Goal: Information Seeking & Learning: Learn about a topic

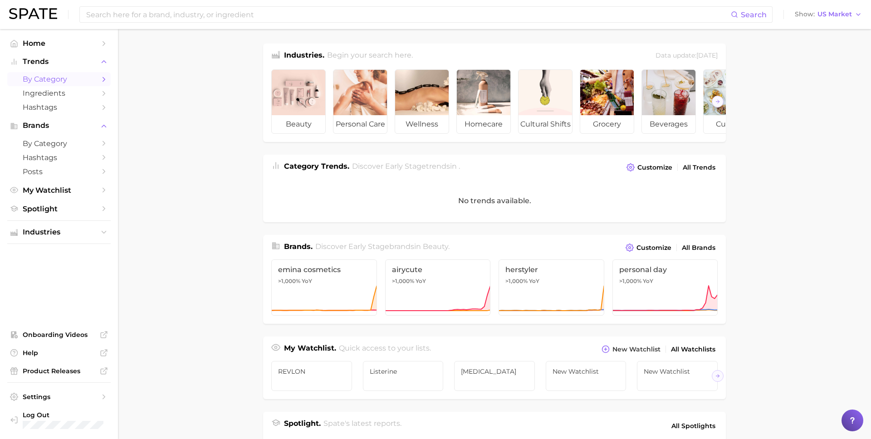
click at [67, 80] on span "by Category" at bounding box center [59, 79] width 73 height 9
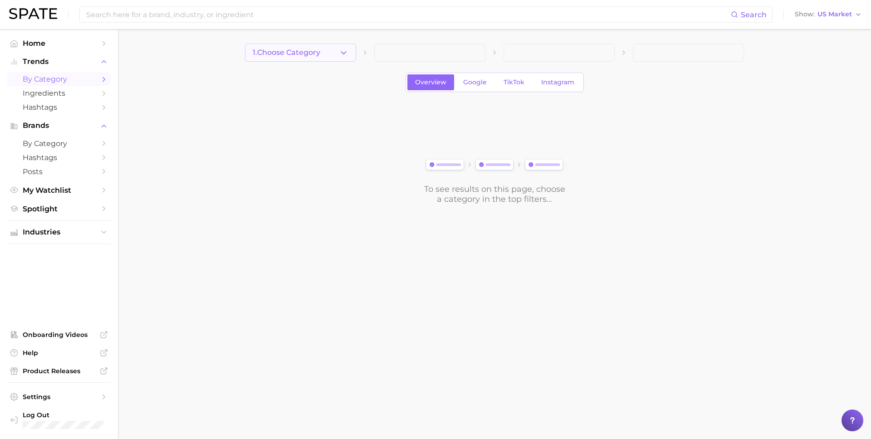
click at [291, 48] on button "1. Choose Category" at bounding box center [300, 53] width 111 height 18
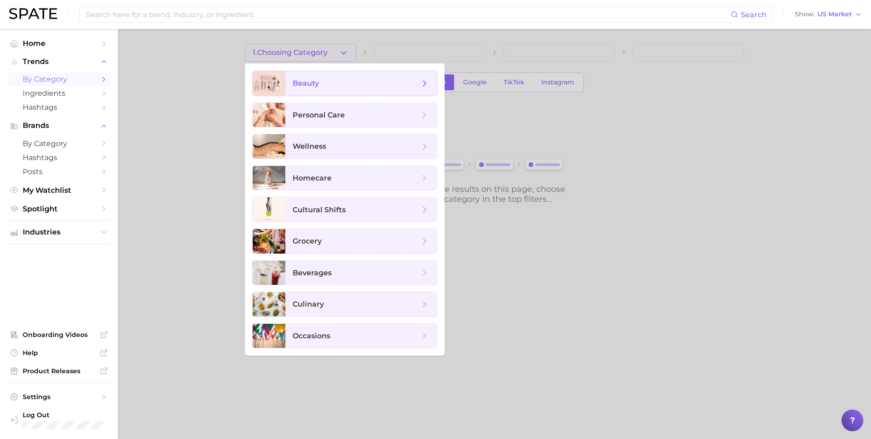
click at [298, 83] on span "beauty" at bounding box center [306, 83] width 26 height 9
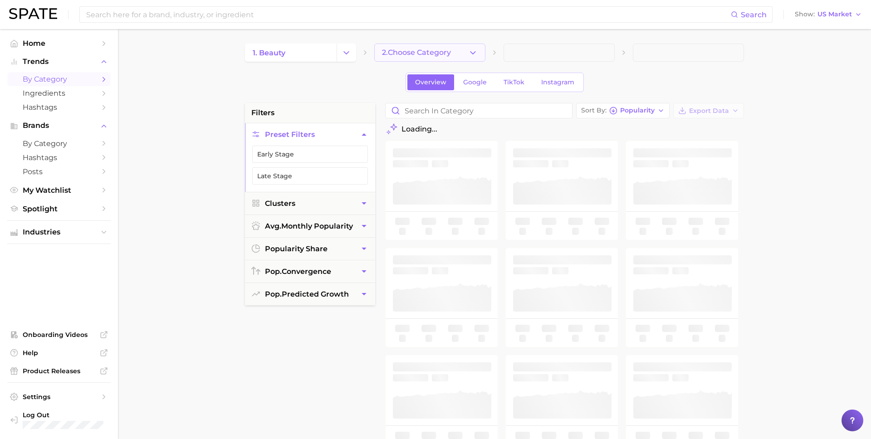
click at [425, 49] on span "2. Choose Category" at bounding box center [416, 53] width 69 height 8
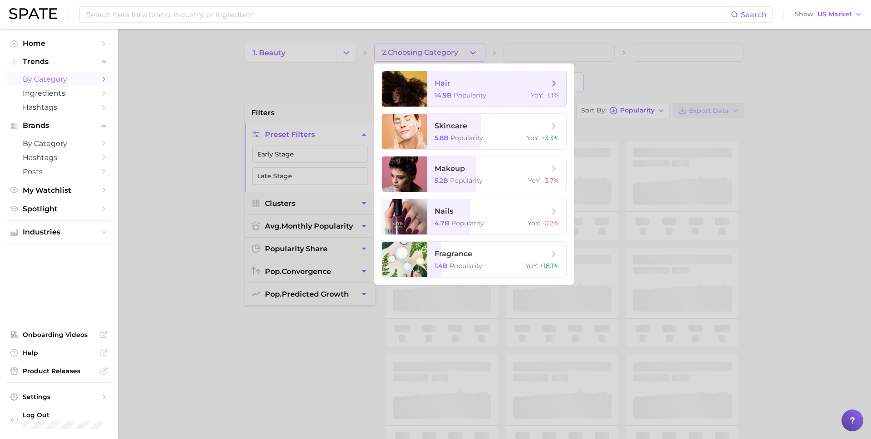
click at [441, 81] on span "hair" at bounding box center [443, 83] width 16 height 9
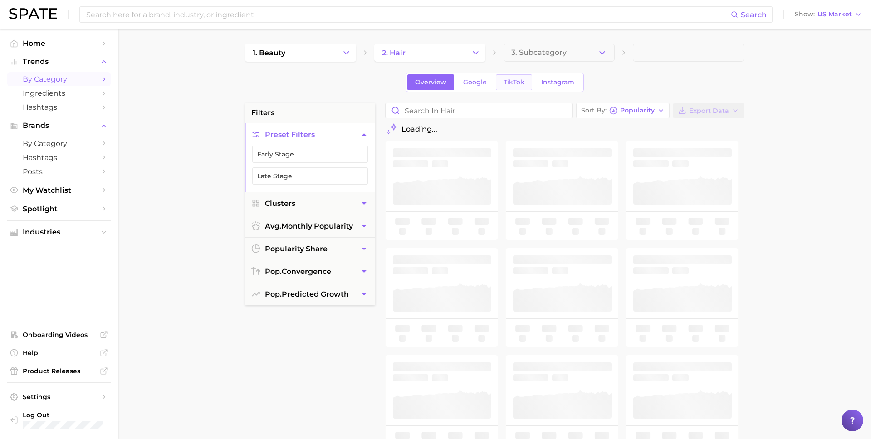
click at [514, 81] on span "TikTok" at bounding box center [514, 82] width 21 height 8
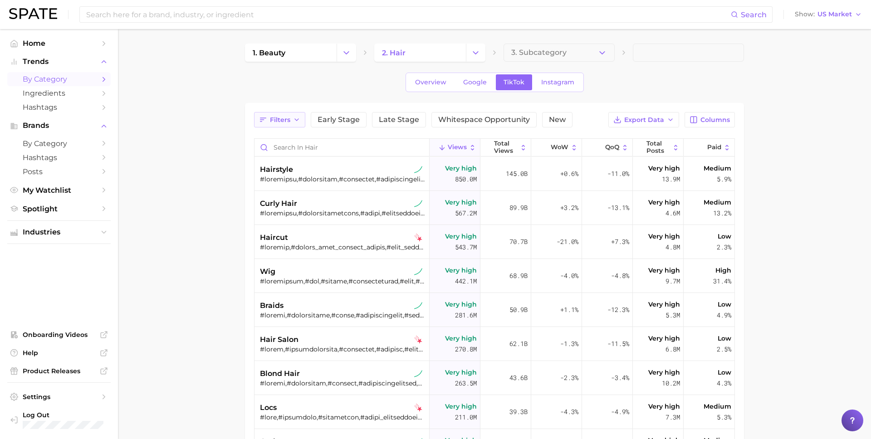
click at [261, 118] on icon "button" at bounding box center [263, 120] width 8 height 8
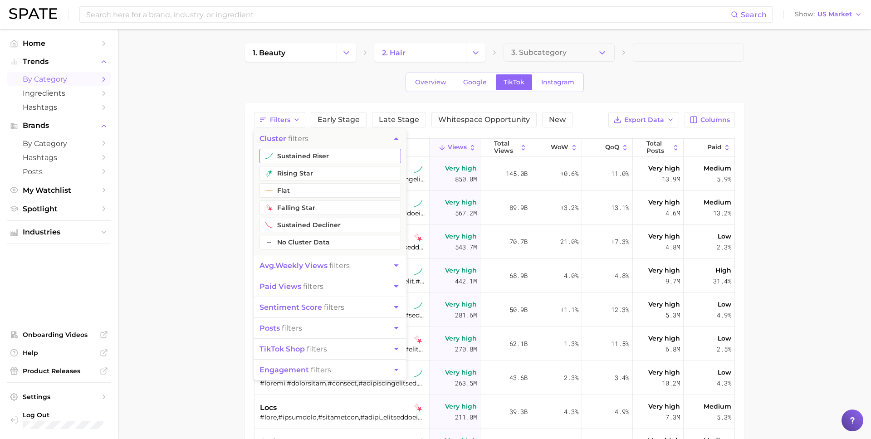
click at [283, 168] on button "rising star" at bounding box center [330, 173] width 142 height 15
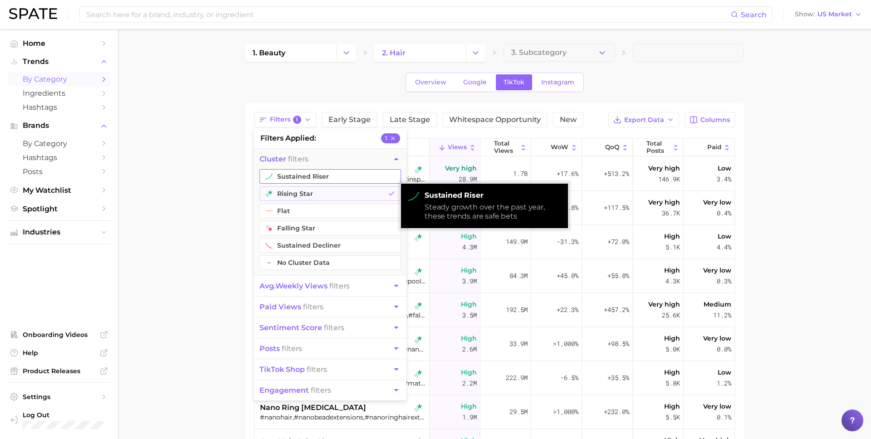
click at [281, 171] on button "sustained riser" at bounding box center [330, 176] width 142 height 15
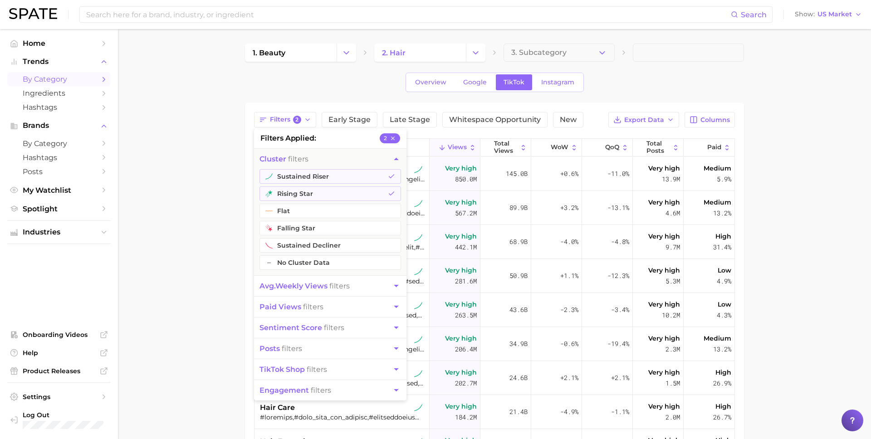
click at [314, 290] on span "avg. weekly views" at bounding box center [293, 286] width 68 height 9
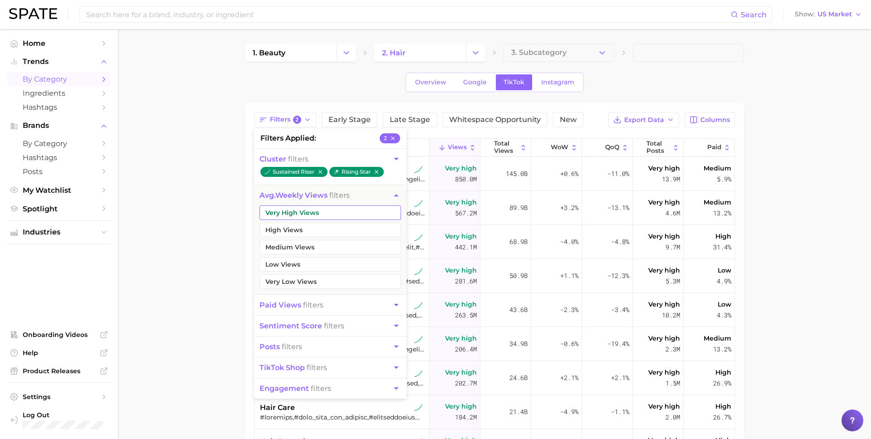
click at [266, 215] on button "Very High Views" at bounding box center [330, 212] width 142 height 15
click at [273, 230] on button "High Views" at bounding box center [330, 230] width 142 height 15
click at [298, 309] on button "paid views filters" at bounding box center [330, 305] width 152 height 20
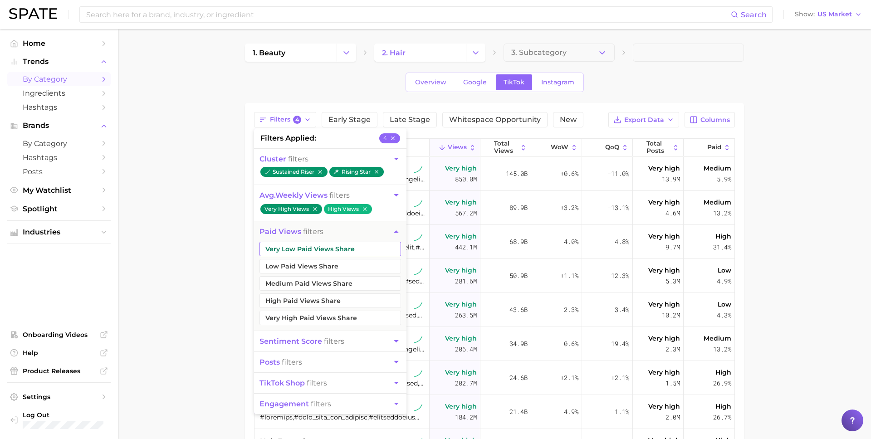
click at [286, 253] on button "Very Low Paid Views Share" at bounding box center [330, 249] width 142 height 15
click at [287, 265] on button "Low Paid Views Share" at bounding box center [330, 266] width 142 height 15
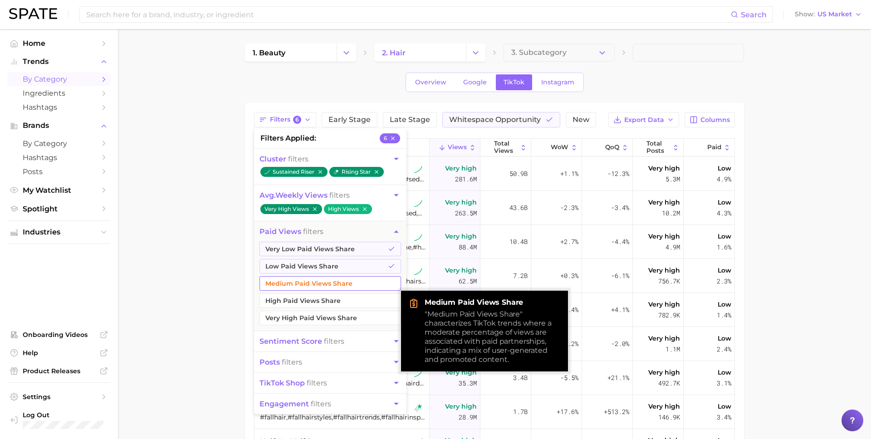
click at [287, 279] on button "Medium Paid Views Share" at bounding box center [330, 283] width 142 height 15
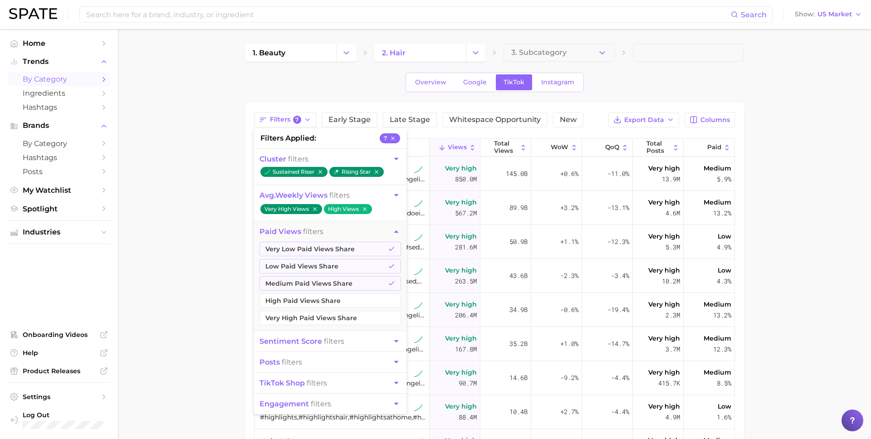
click at [789, 244] on main "1. beauty 2. hair 3. Subcategory Overview Google TikTok Instagram Filters 7 fil…" at bounding box center [494, 330] width 753 height 603
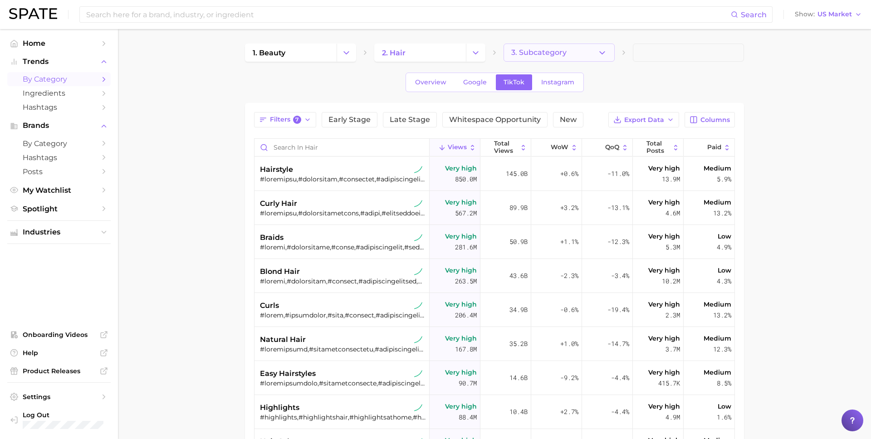
click at [608, 54] on button "3. Subcategory" at bounding box center [559, 53] width 111 height 18
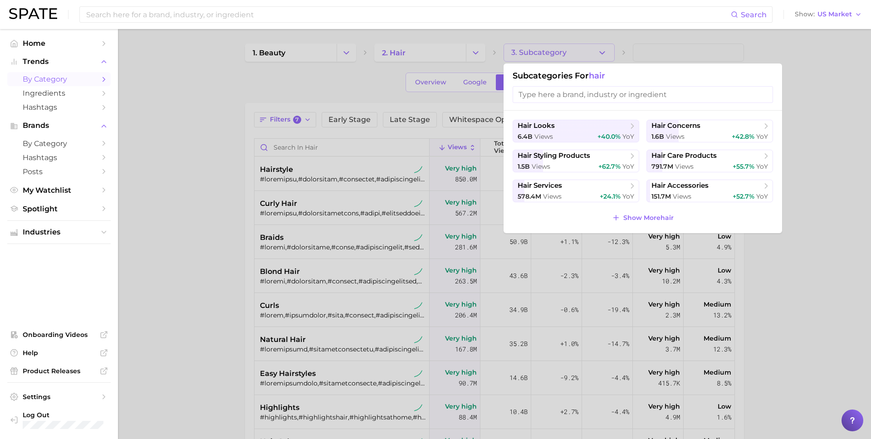
click at [608, 54] on div at bounding box center [435, 219] width 871 height 439
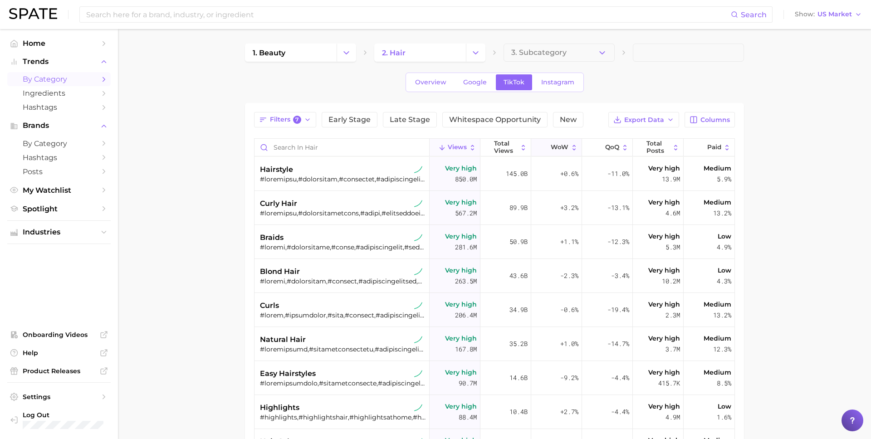
click at [556, 153] on button "WoW" at bounding box center [556, 148] width 51 height 18
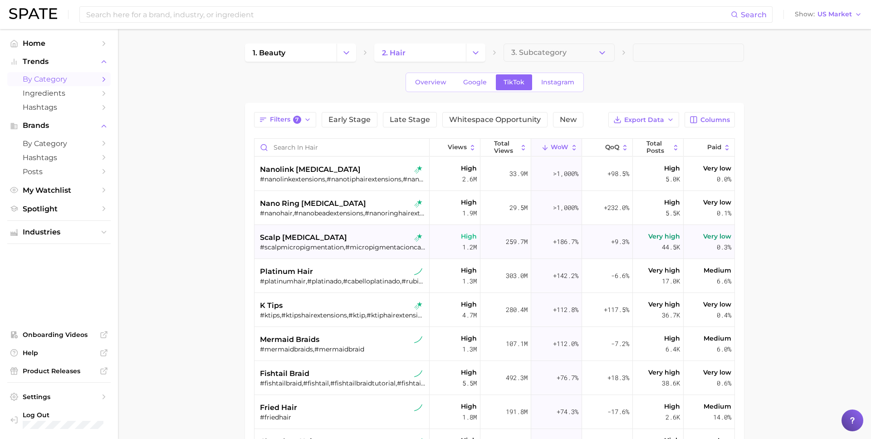
click at [296, 231] on div "scalp [MEDICAL_DATA] #scalpmicropigmentation,#micropigmentacioncapilar,#smparti…" at bounding box center [343, 242] width 166 height 34
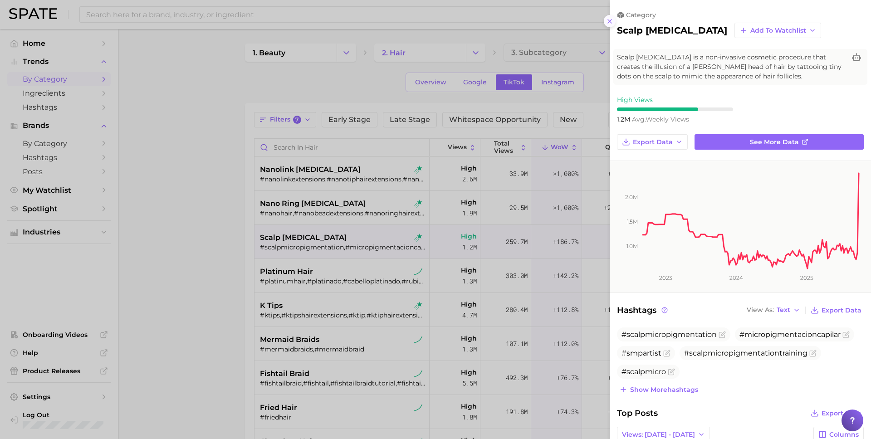
click at [611, 21] on icon at bounding box center [609, 21] width 7 height 7
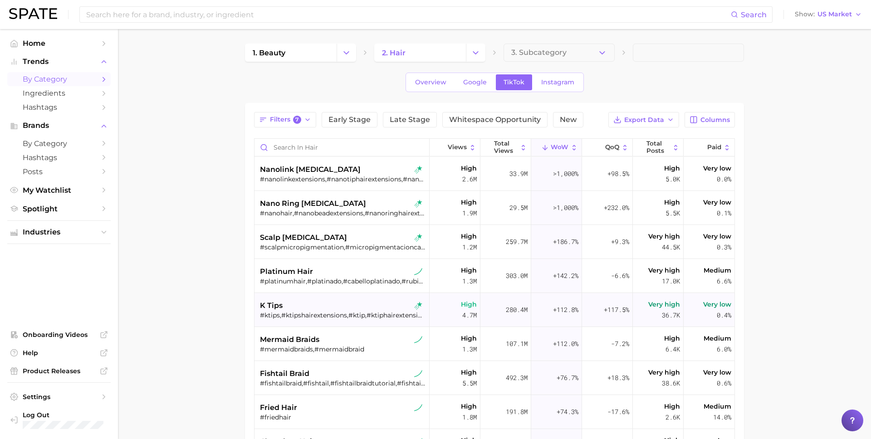
click at [332, 305] on div "k tips" at bounding box center [343, 305] width 166 height 11
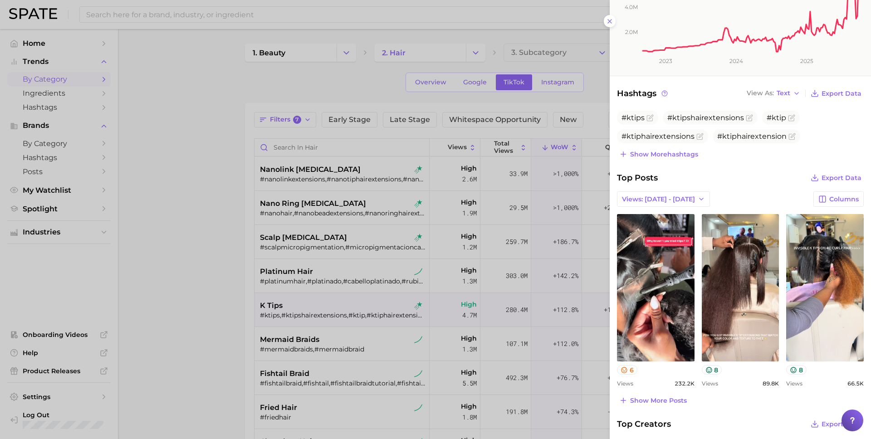
scroll to position [210, 0]
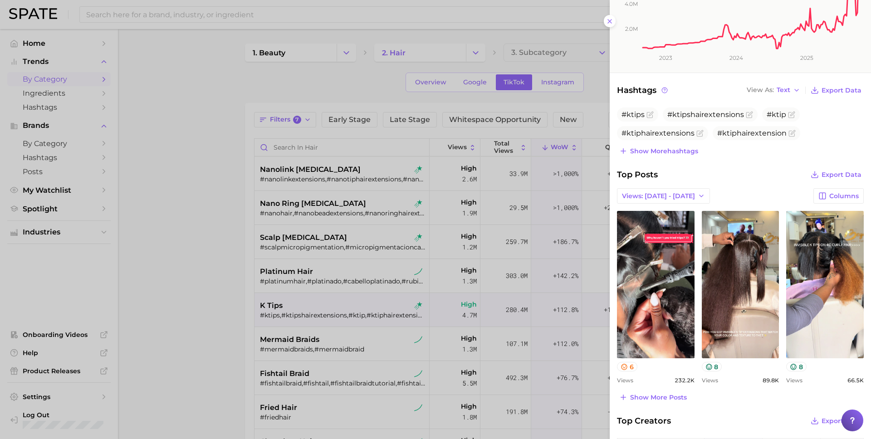
click at [194, 269] on div at bounding box center [435, 219] width 871 height 439
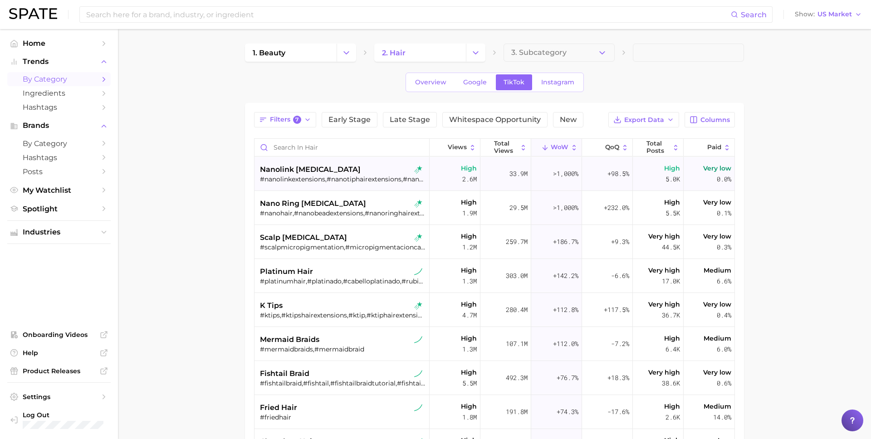
click at [278, 165] on span "nanolink [MEDICAL_DATA]" at bounding box center [310, 169] width 101 height 11
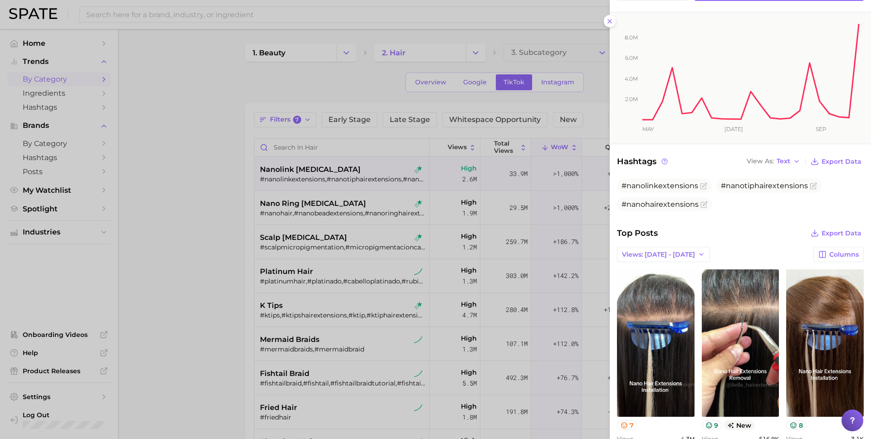
scroll to position [0, 0]
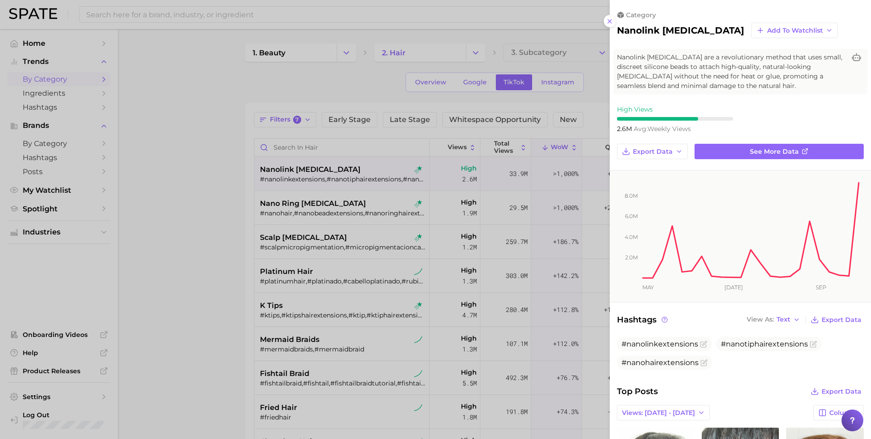
click at [616, 21] on div "category nanolink [MEDICAL_DATA] Add to Watchlist" at bounding box center [740, 24] width 261 height 27
click at [609, 21] on line at bounding box center [610, 22] width 4 height 4
